Goal: Task Accomplishment & Management: Manage account settings

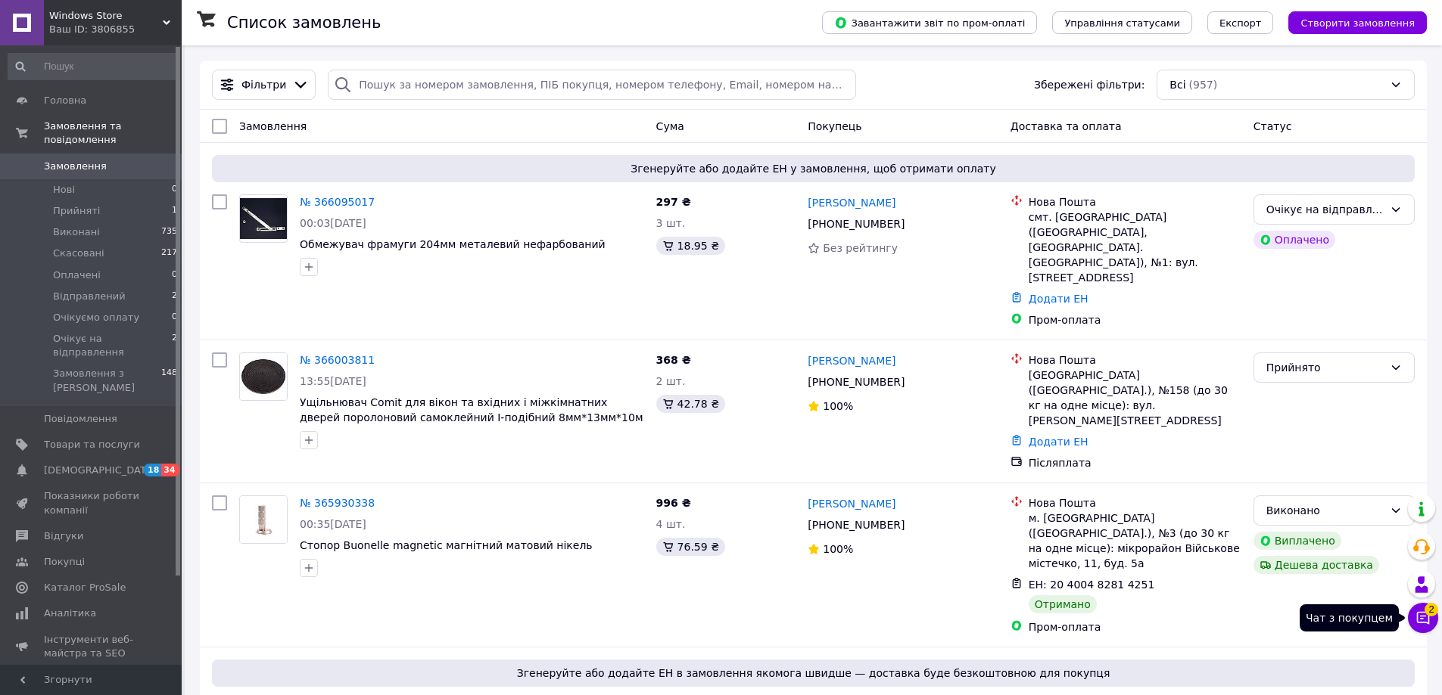
click at [1424, 619] on icon at bounding box center [1422, 618] width 15 height 15
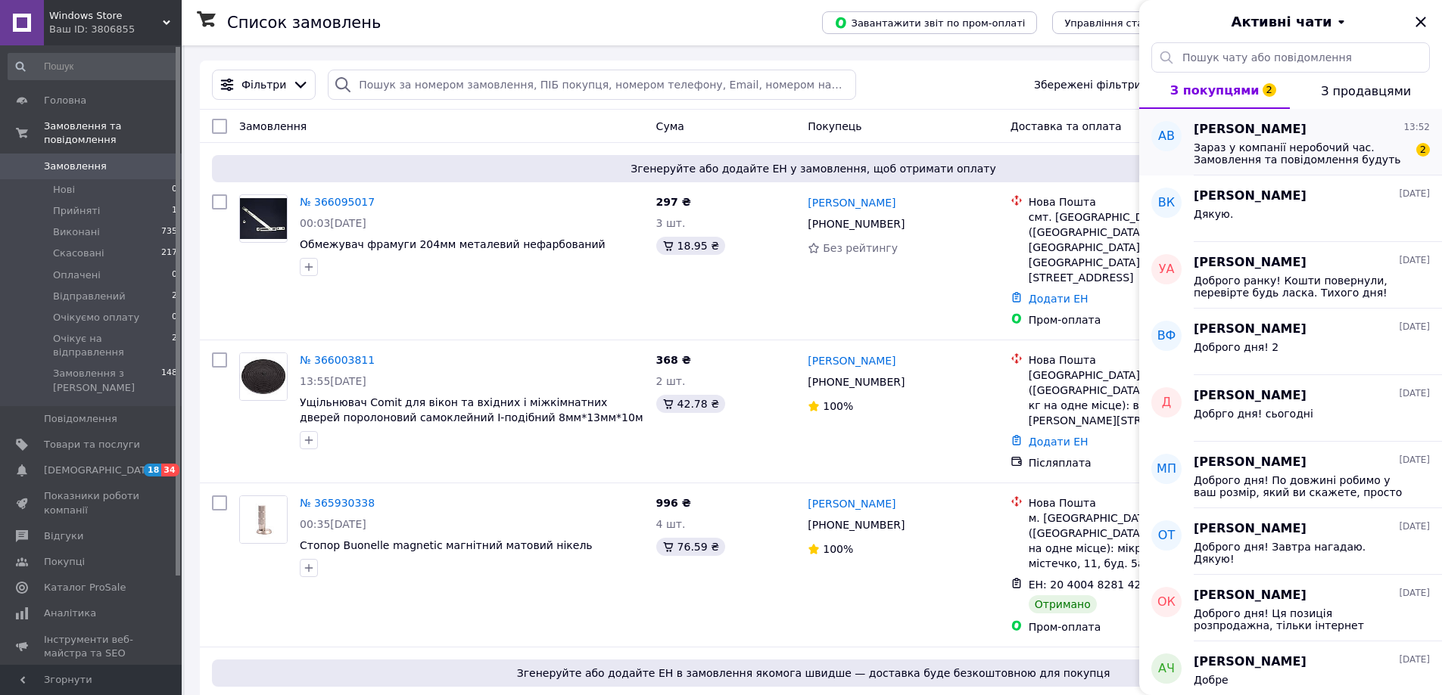
click at [1289, 142] on span "Зараз у компанії неробочий час. Замовлення та повідомлення будуть оброблені з 0…" at bounding box center [1300, 154] width 215 height 24
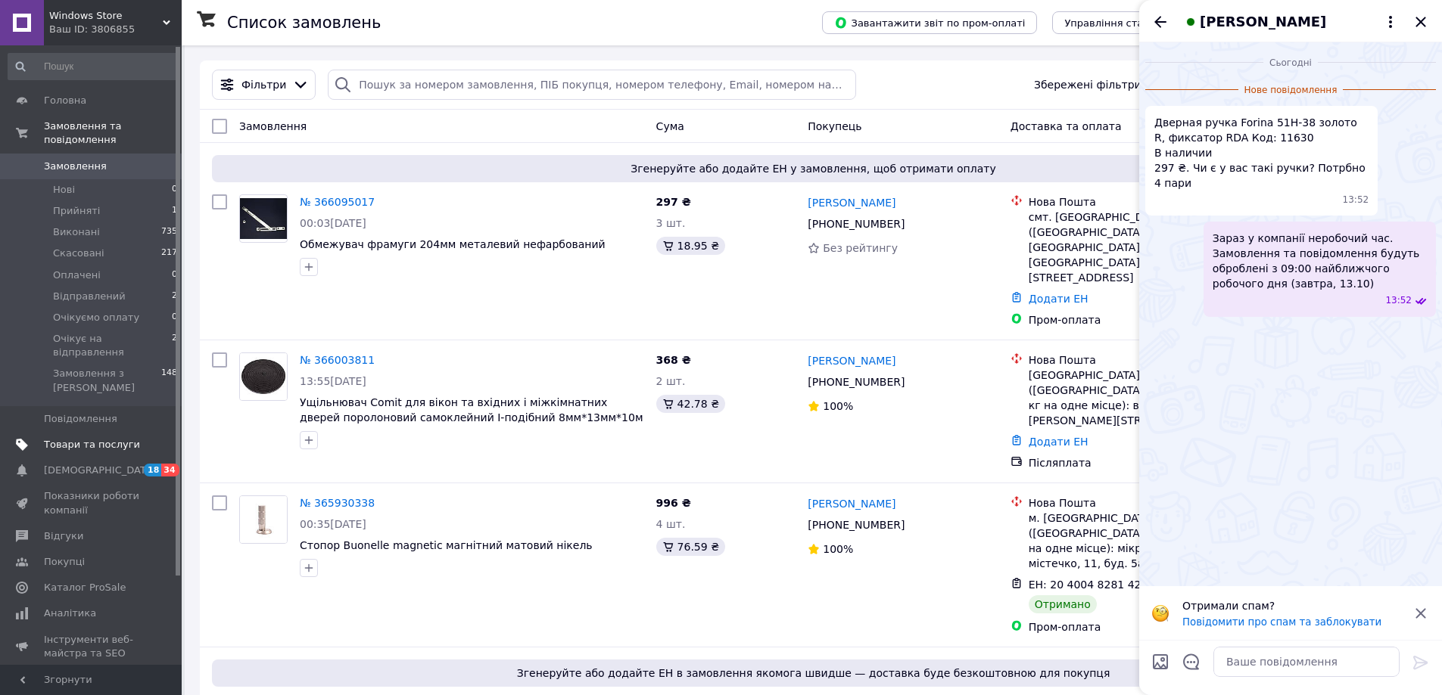
click at [67, 438] on span "Товари та послуги" at bounding box center [92, 445] width 96 height 14
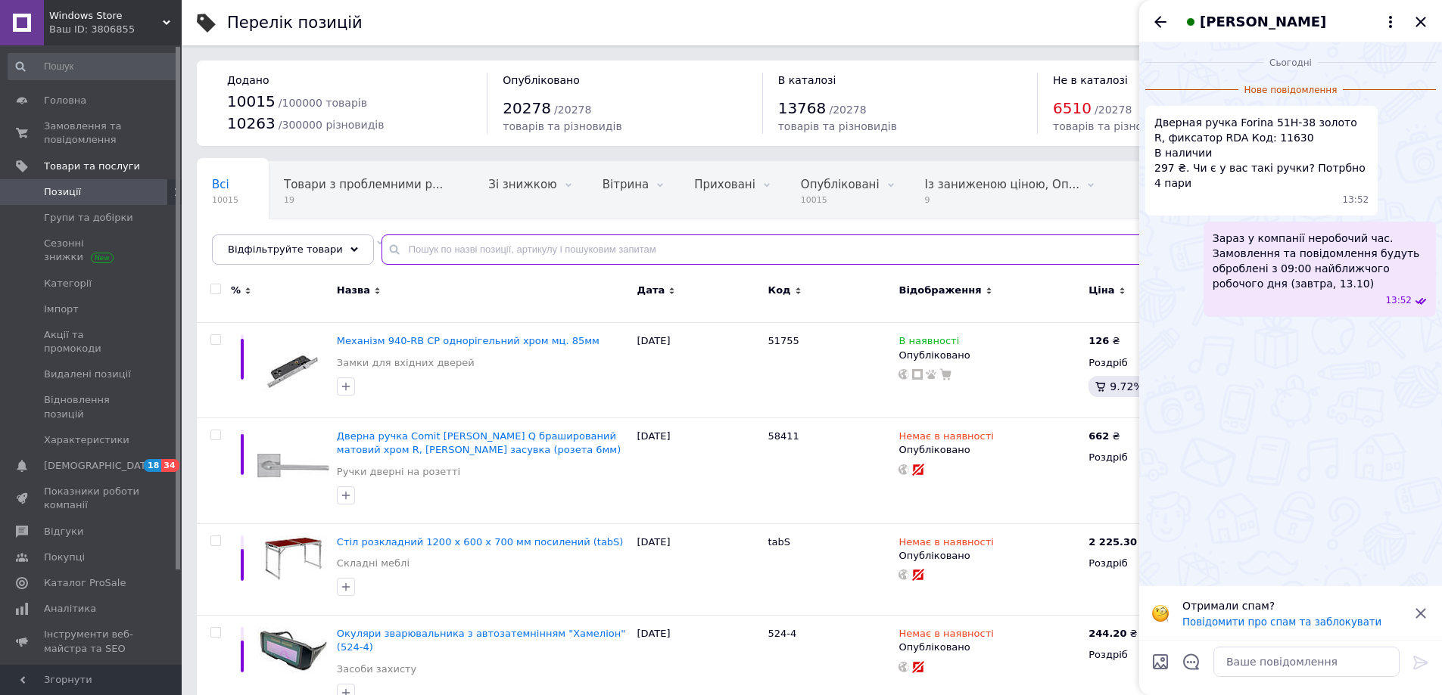
click at [414, 252] on input "text" at bounding box center [896, 250] width 1030 height 30
type input "11630"
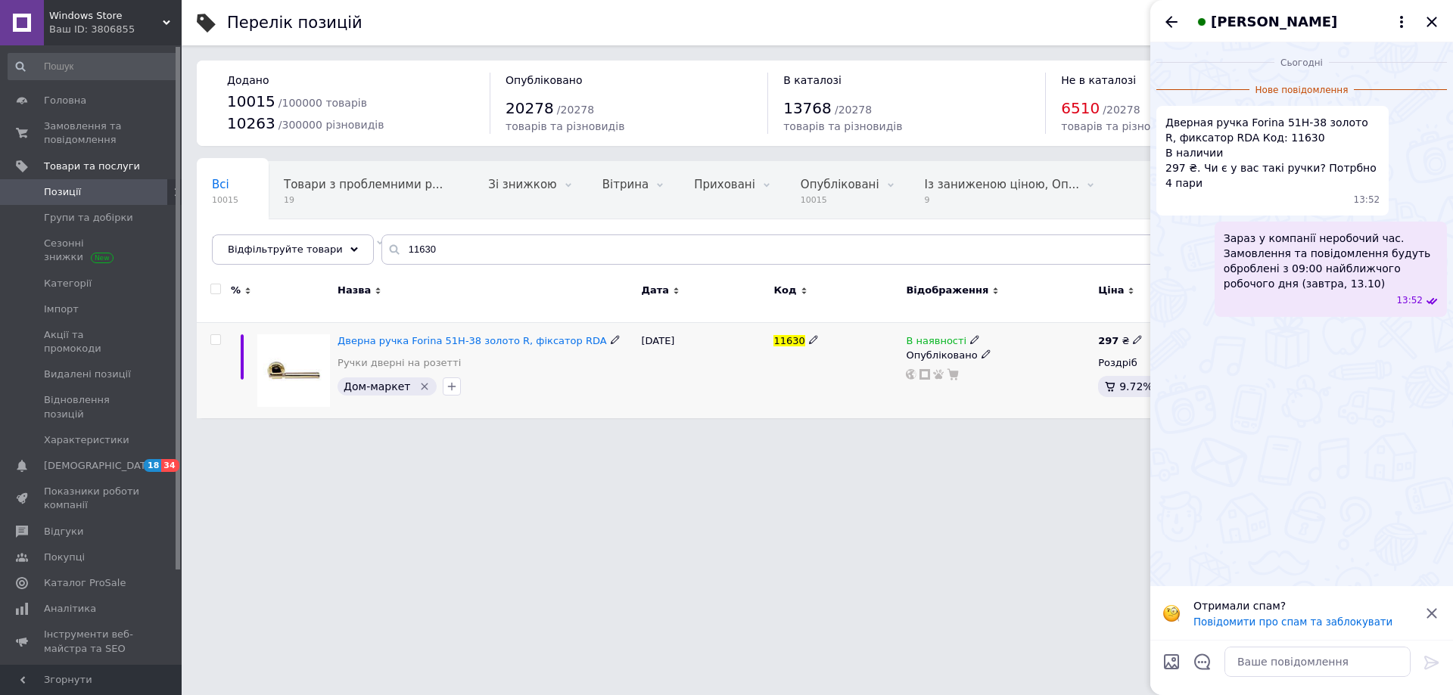
click at [970, 336] on use at bounding box center [974, 340] width 8 height 8
click at [1043, 344] on li "Немає в наявності" at bounding box center [1057, 352] width 144 height 21
click at [1014, 434] on html "Windows Store Ваш ID: 3806855 Сайт Windows Store Кабінет покупця Перевірити ста…" at bounding box center [726, 217] width 1453 height 434
click at [1293, 659] on textarea at bounding box center [1317, 662] width 186 height 30
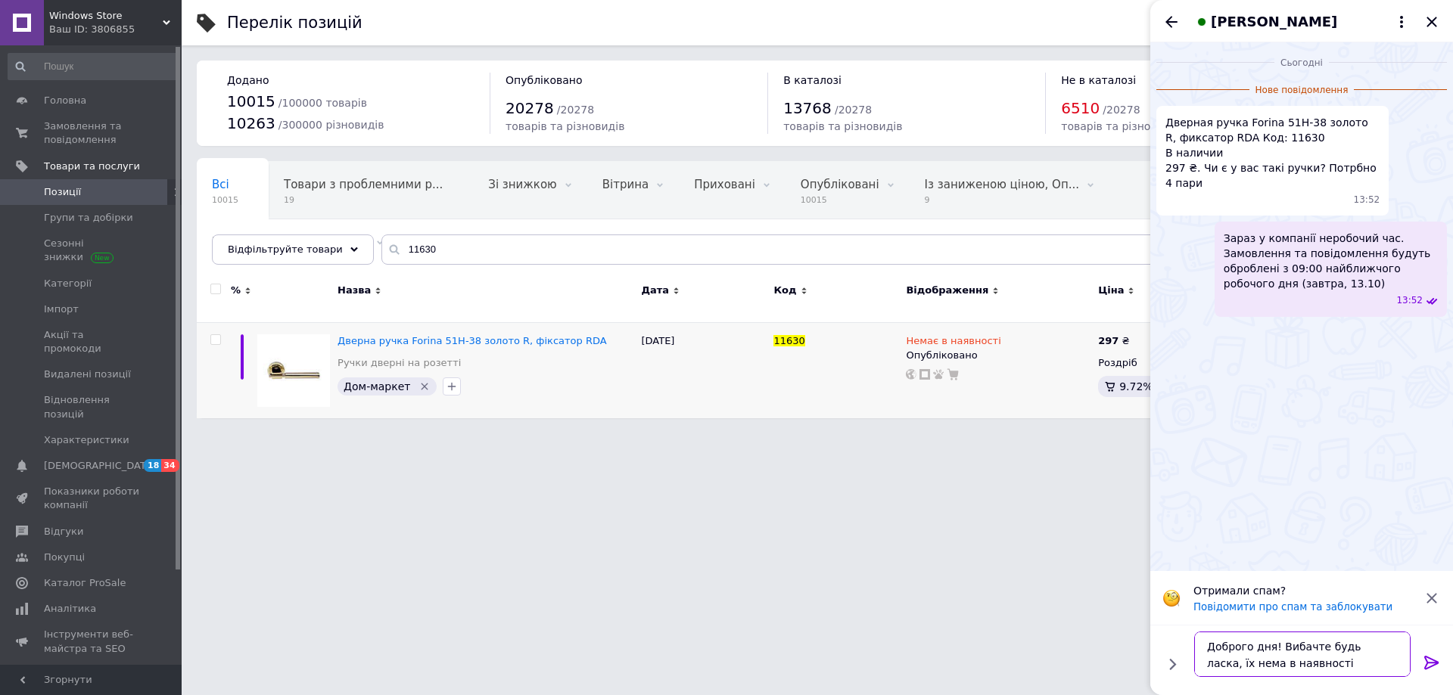
type textarea "Доброго дня! Вибачте будь ласка, їх нема в наявності"
click at [1429, 664] on icon at bounding box center [1432, 663] width 18 height 18
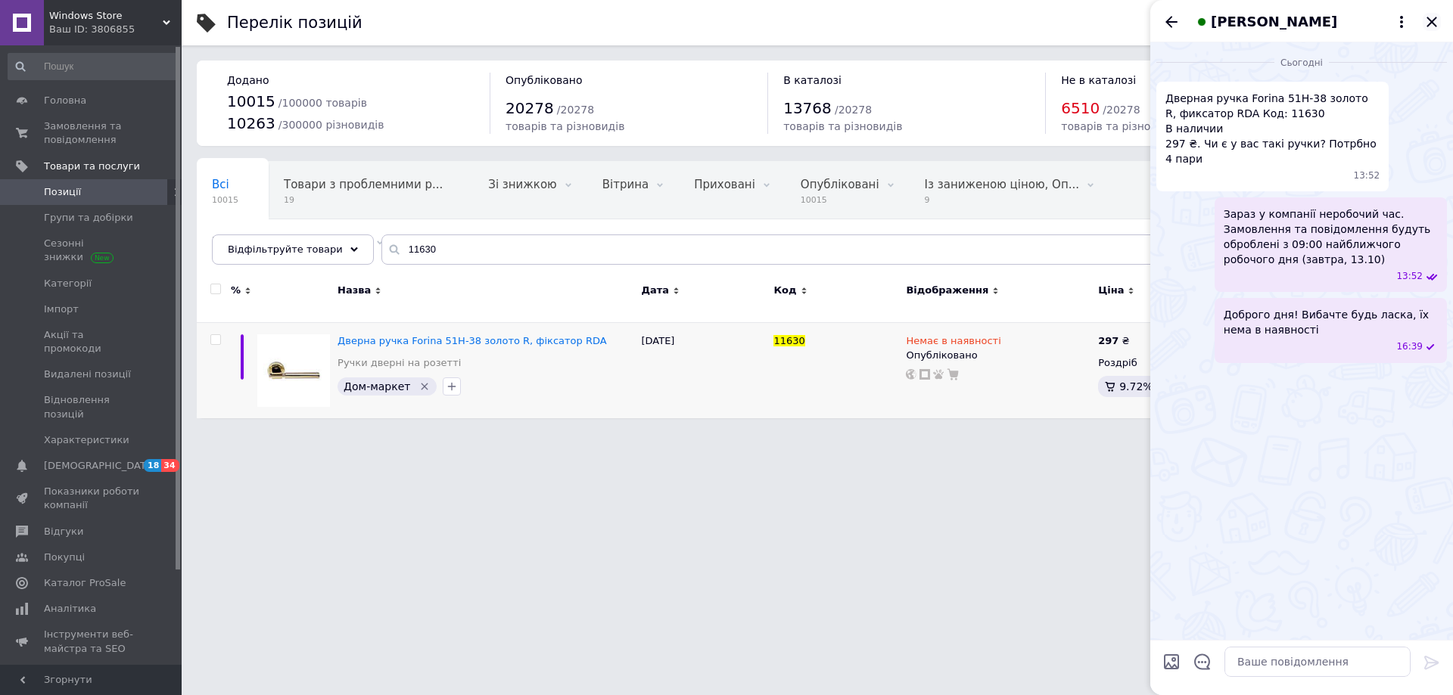
click at [1430, 20] on icon "Закрити" at bounding box center [1432, 22] width 10 height 10
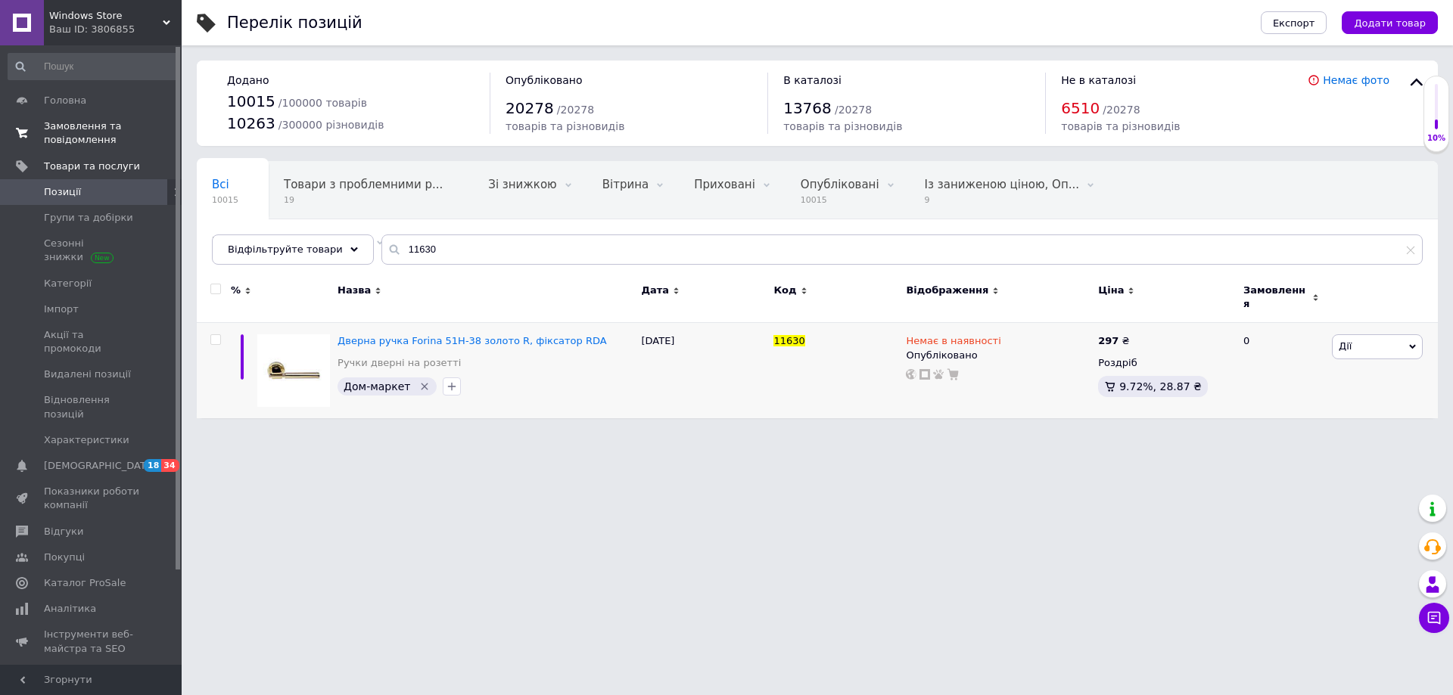
click at [55, 123] on span "Замовлення та повідомлення" at bounding box center [92, 133] width 96 height 27
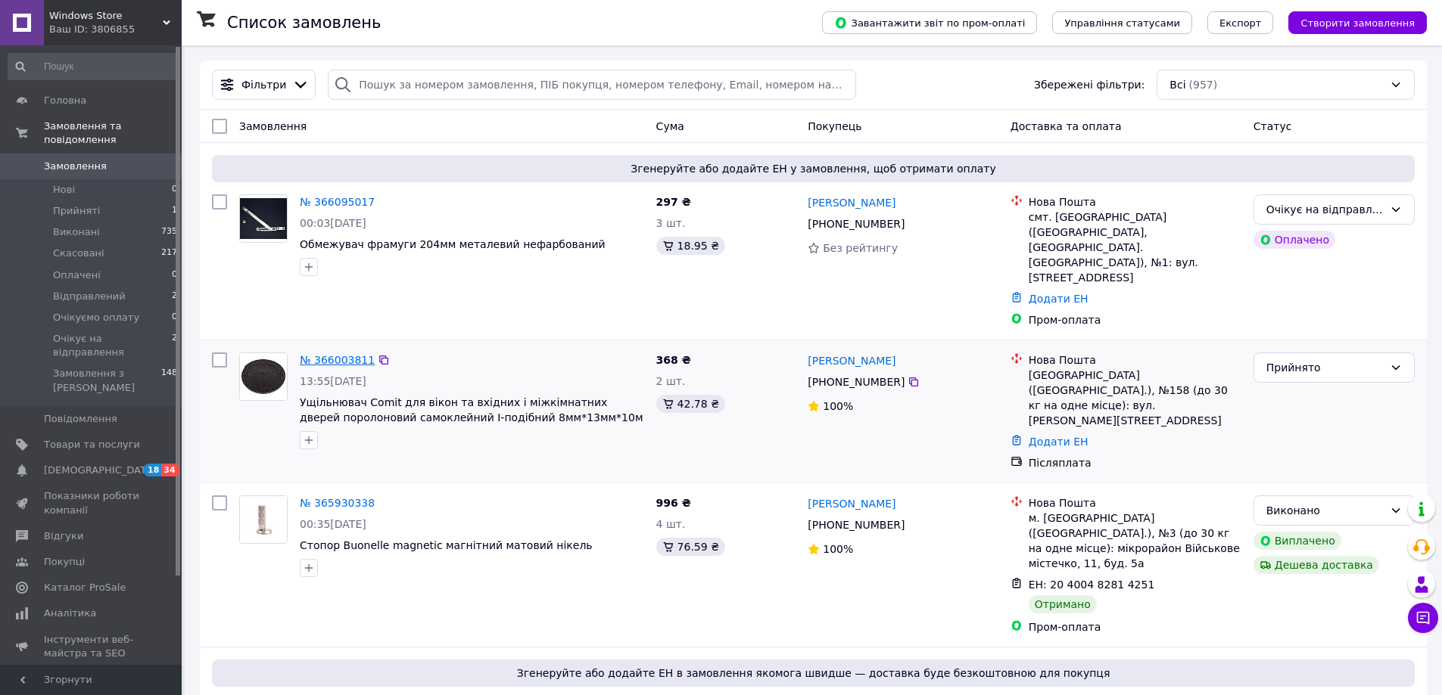
click at [317, 354] on link "№ 366003811" at bounding box center [337, 360] width 75 height 12
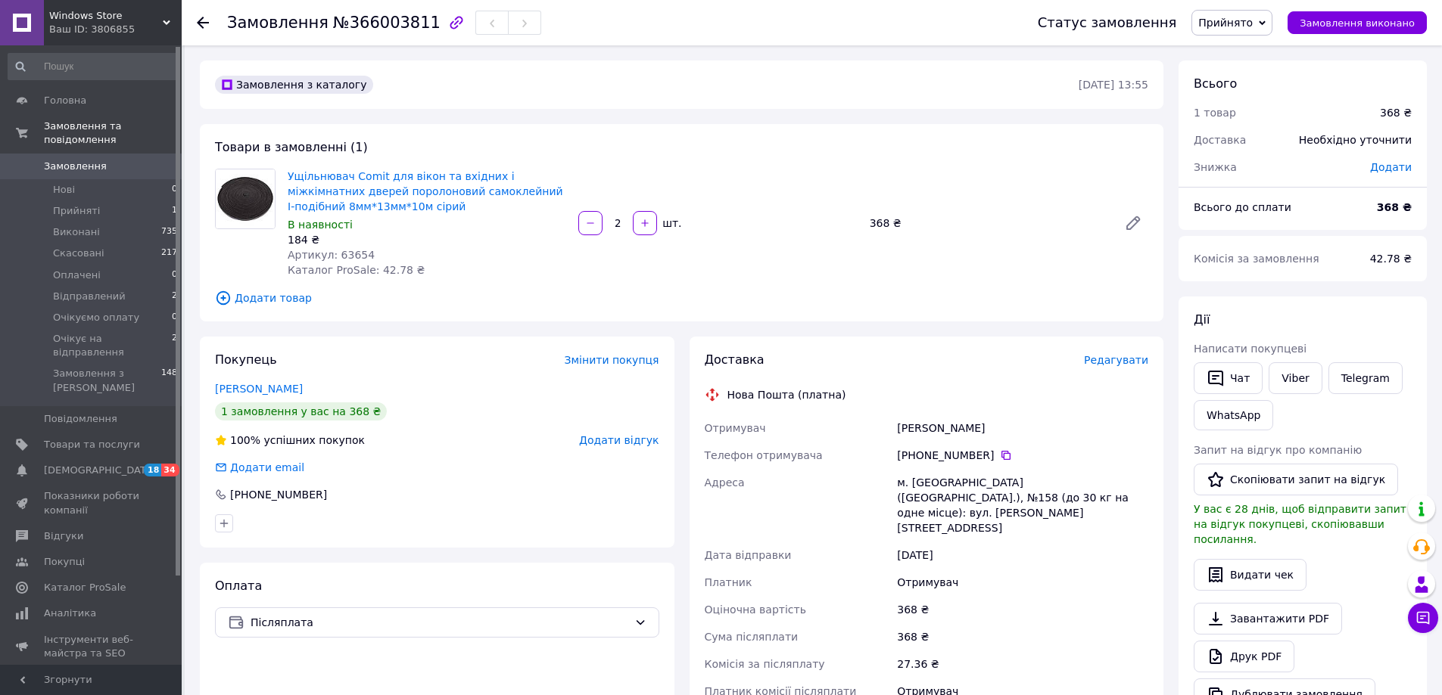
click at [208, 17] on icon at bounding box center [203, 23] width 12 height 12
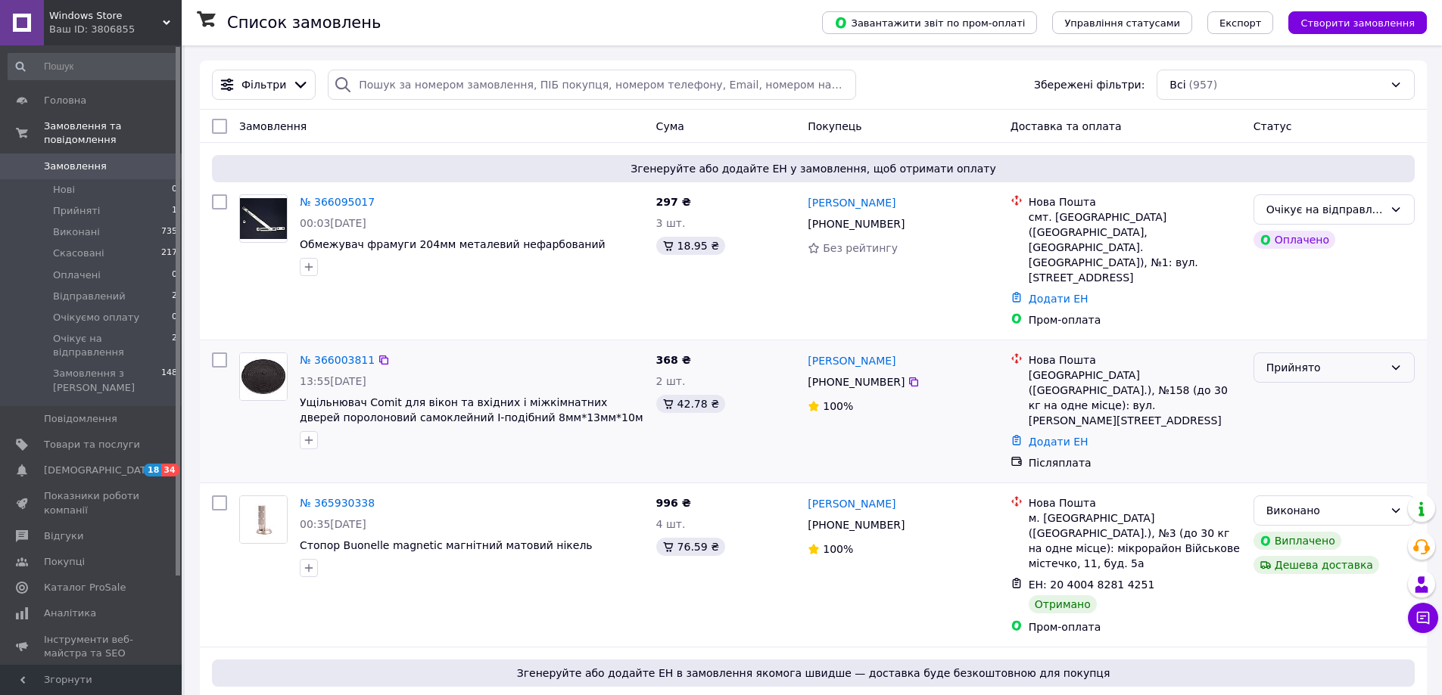
click at [1305, 359] on div "Прийнято" at bounding box center [1324, 367] width 117 height 17
click at [1311, 474] on li "Очікує на відправлення" at bounding box center [1334, 473] width 160 height 27
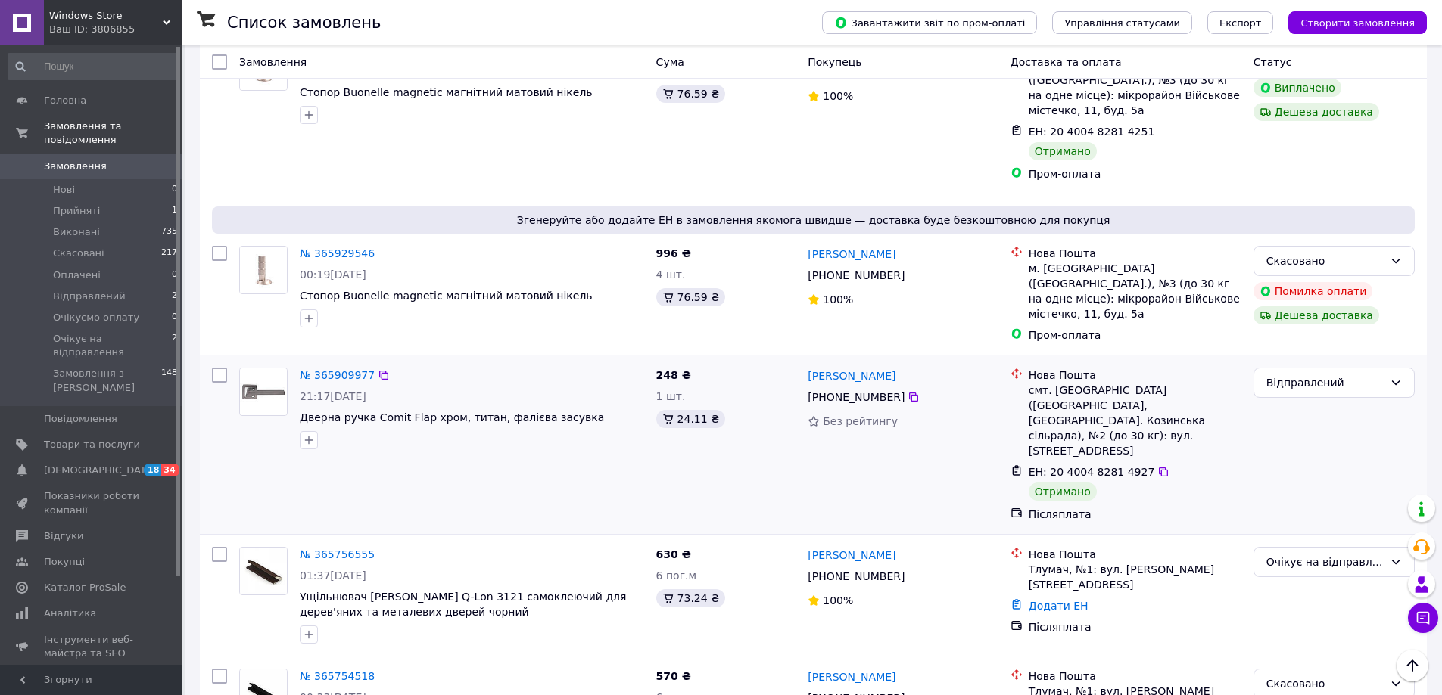
scroll to position [454, 0]
click at [1313, 374] on div "Відправлений" at bounding box center [1324, 382] width 117 height 17
click at [1287, 356] on li "Виконано" at bounding box center [1334, 360] width 160 height 27
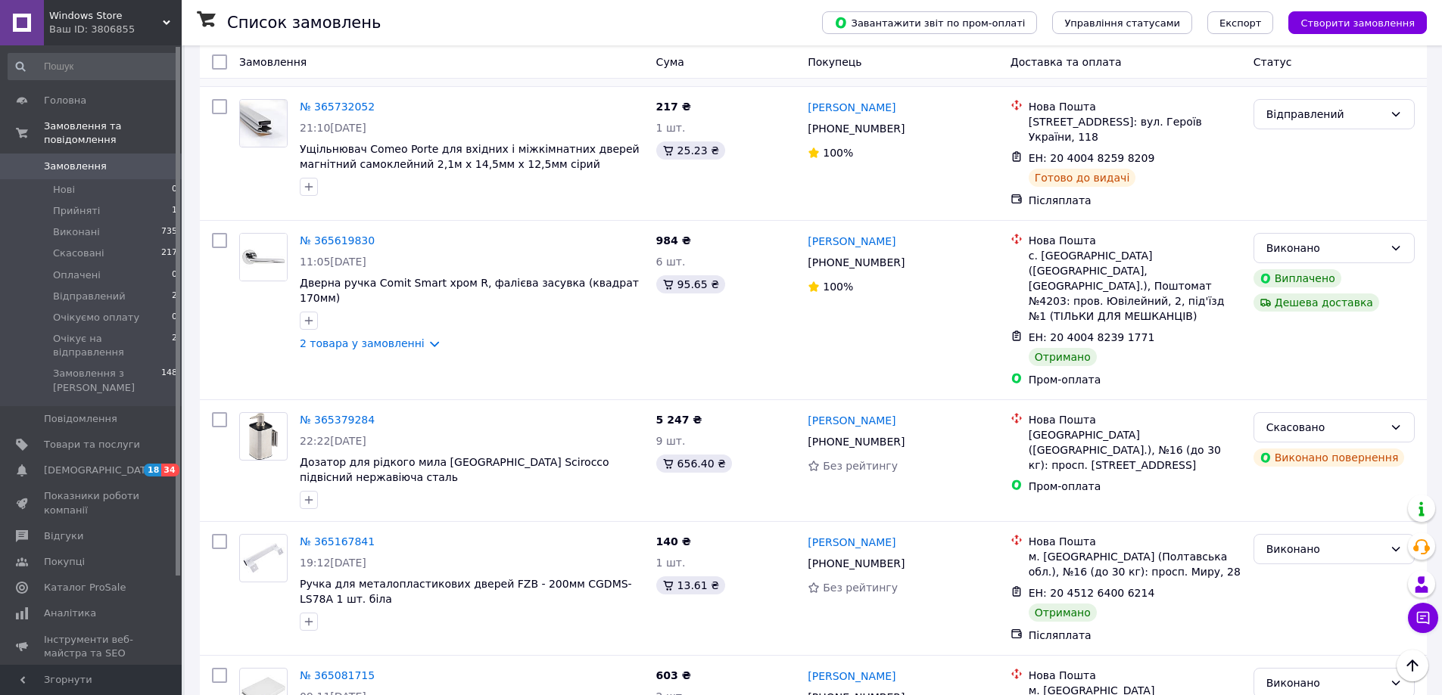
scroll to position [908, 0]
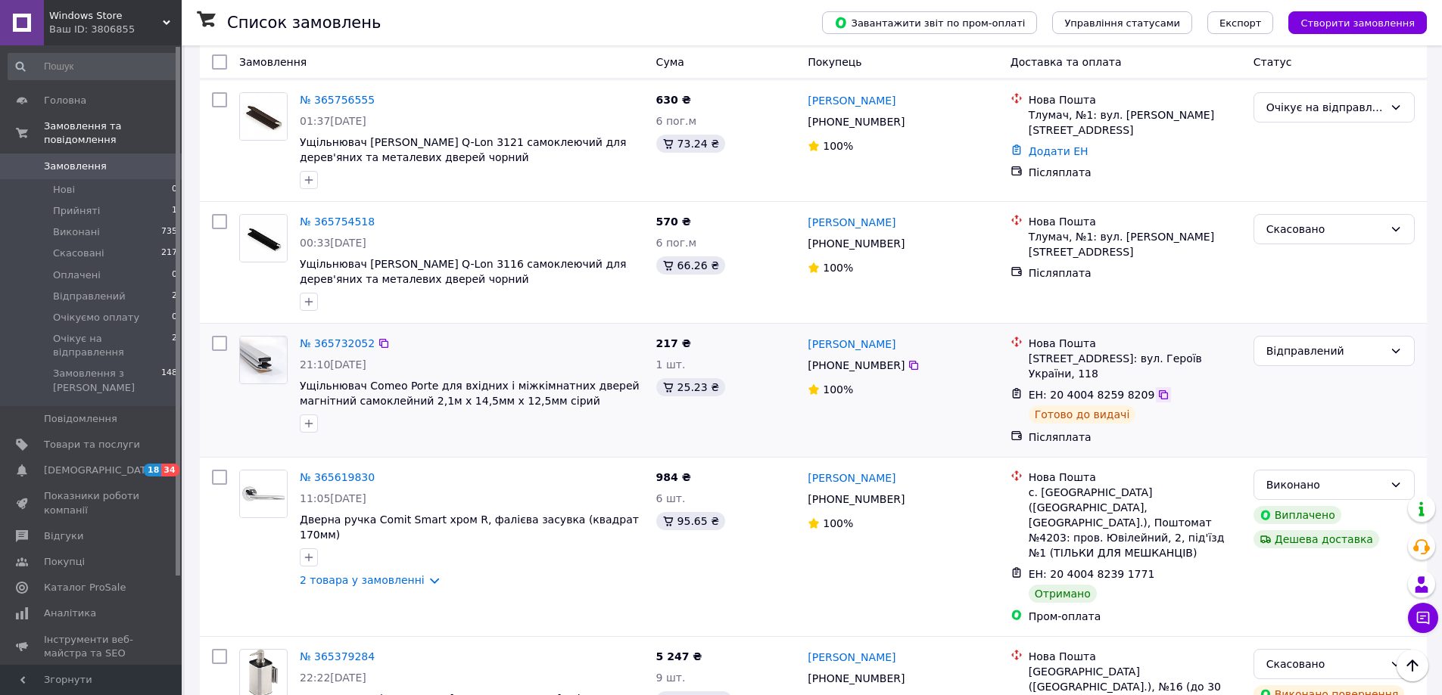
click at [1157, 389] on icon at bounding box center [1163, 395] width 12 height 12
click at [1417, 614] on icon at bounding box center [1423, 618] width 13 height 13
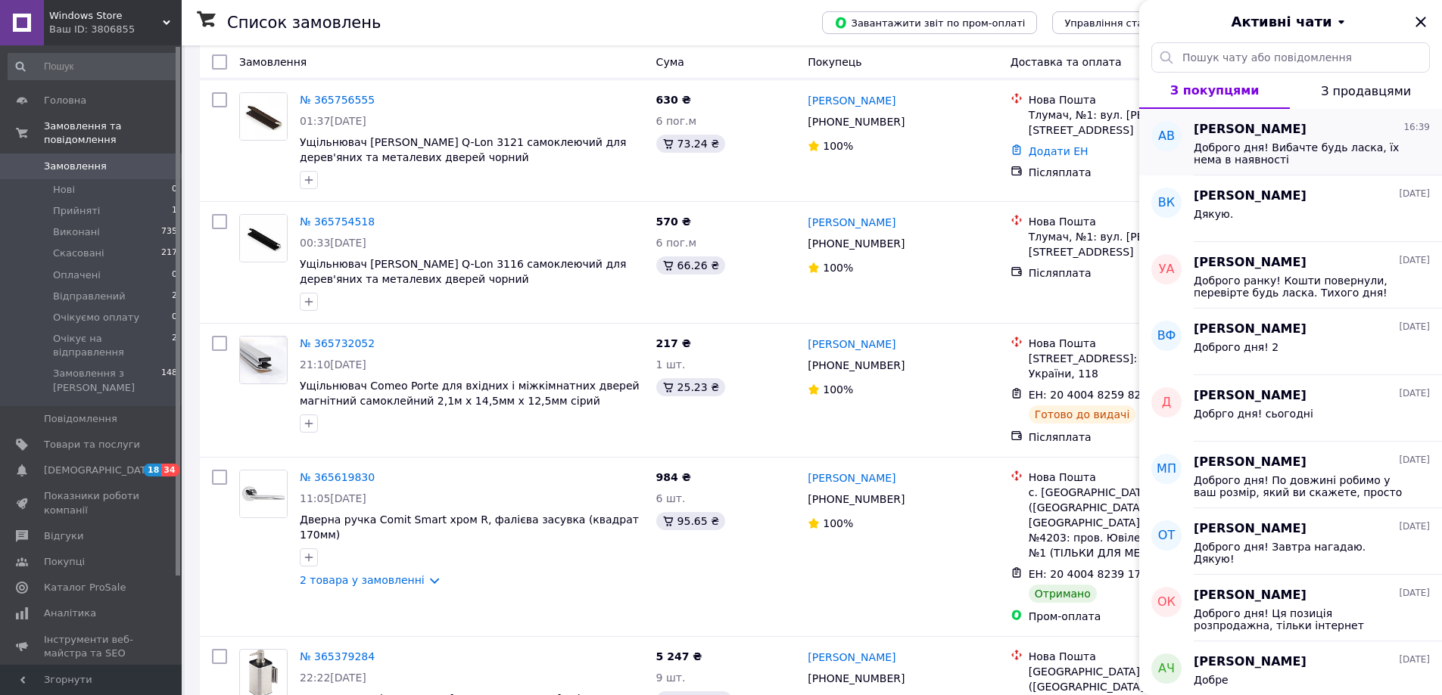
click at [1278, 133] on span "[PERSON_NAME]" at bounding box center [1249, 129] width 113 height 17
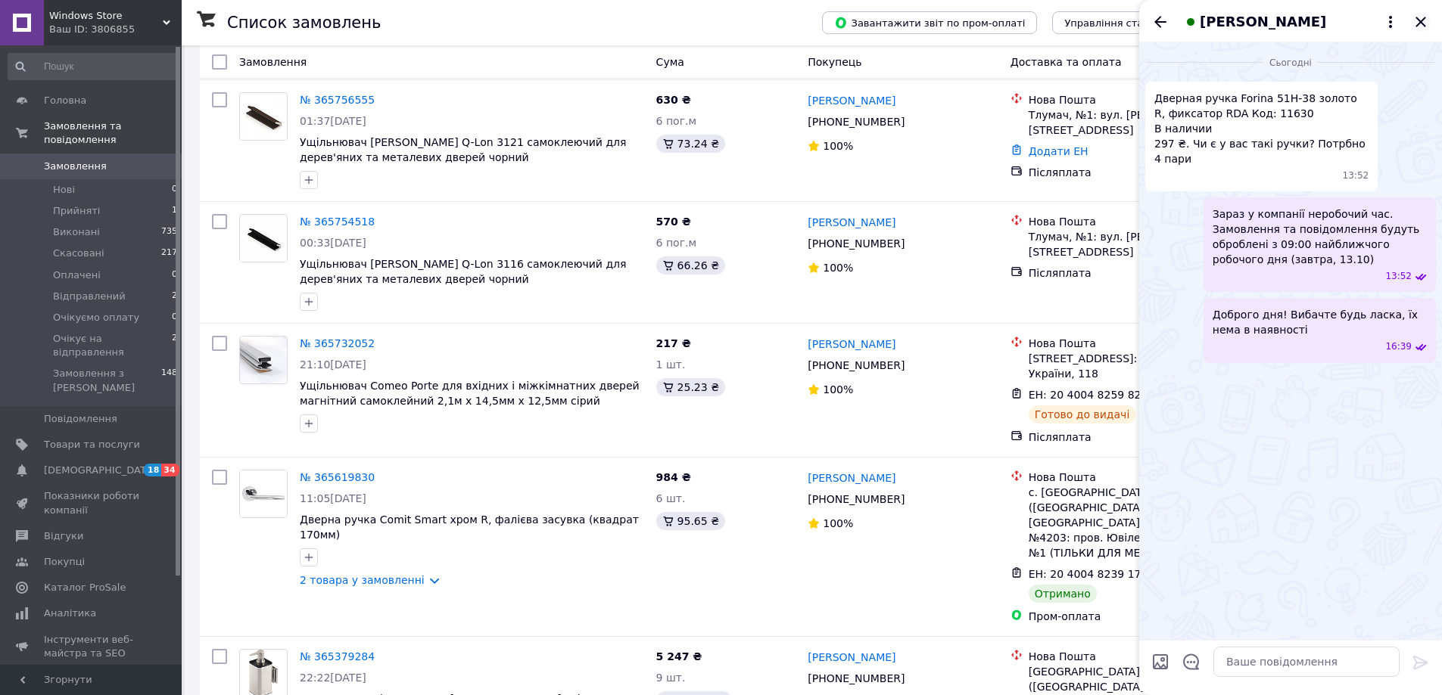
click at [1422, 22] on icon "Закрити" at bounding box center [1420, 22] width 18 height 18
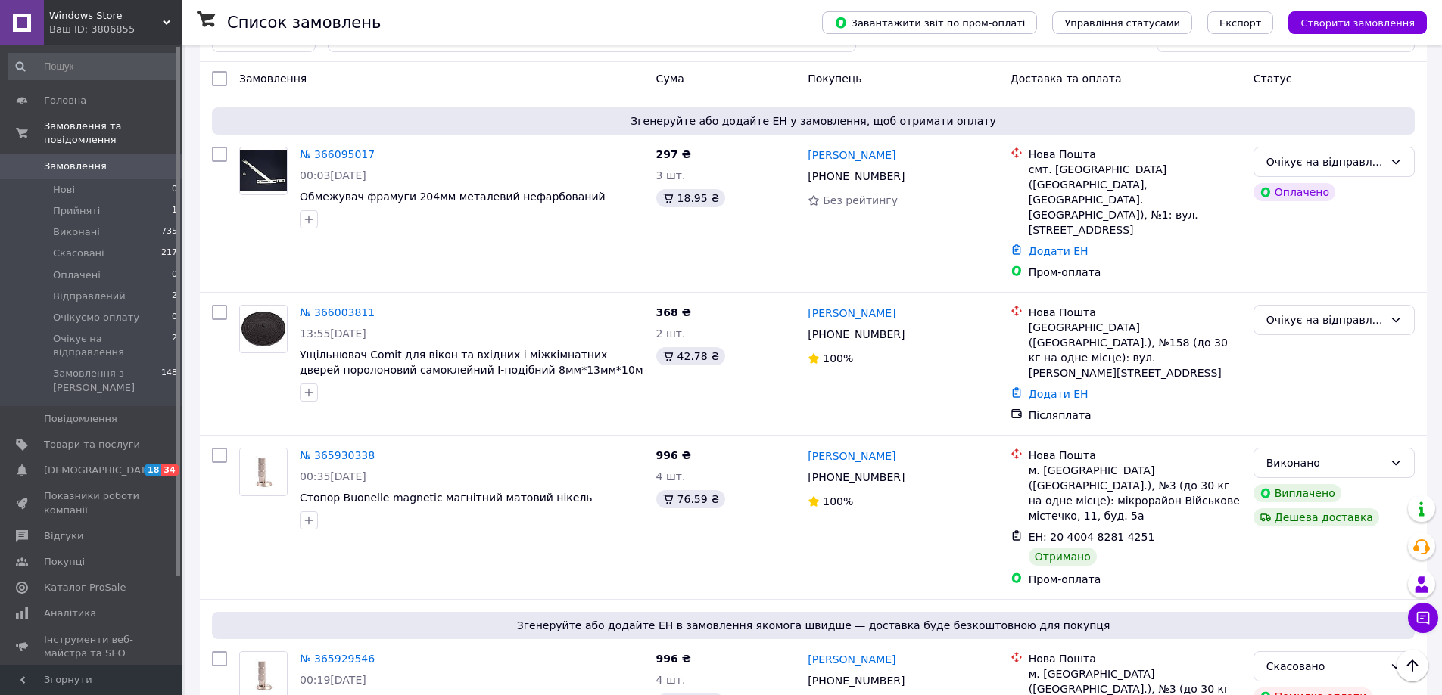
scroll to position [0, 0]
